Goal: Information Seeking & Learning: Learn about a topic

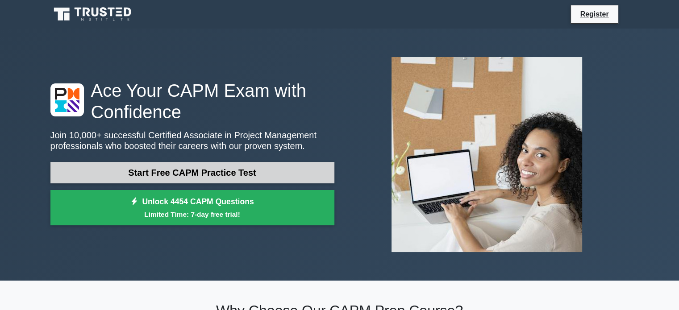
click at [222, 171] on link "Start Free CAPM Practice Test" at bounding box center [192, 172] width 284 height 21
